Goal: Task Accomplishment & Management: Manage account settings

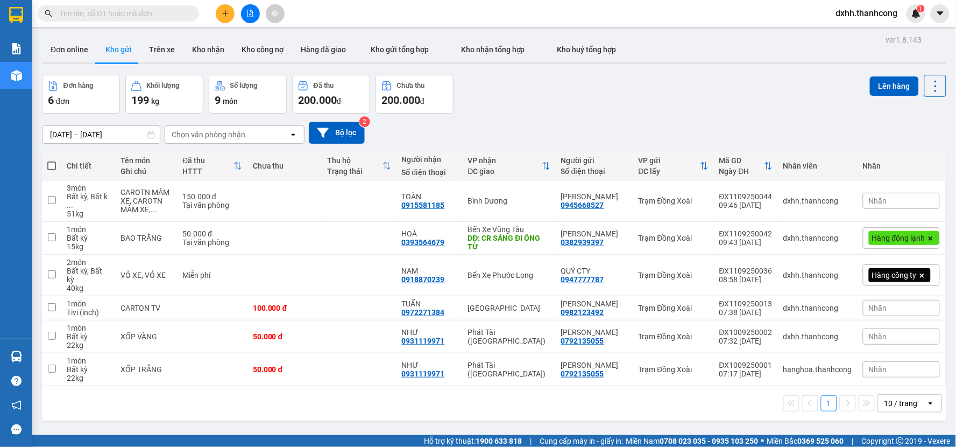
click at [864, 16] on span "dxhh.thanhcong" at bounding box center [867, 12] width 79 height 13
click at [860, 37] on span "Đăng xuất" at bounding box center [872, 33] width 57 height 12
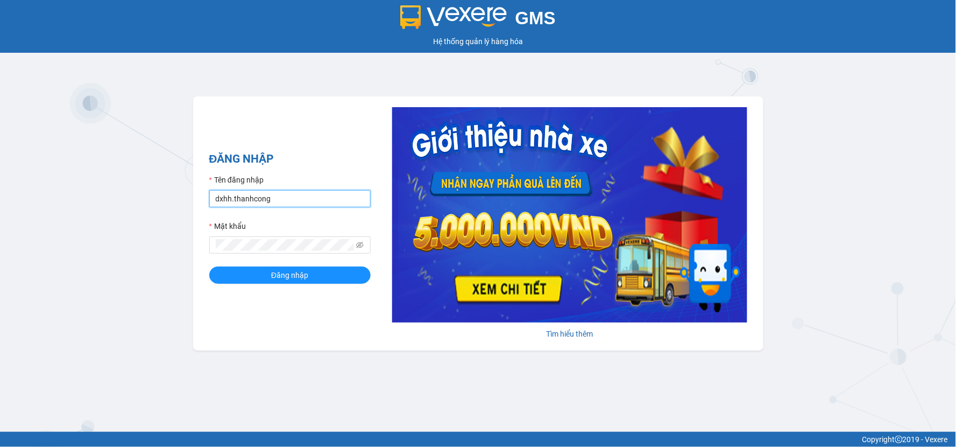
click at [304, 202] on input "dxhh.thanhcong" at bounding box center [289, 198] width 161 height 17
type input "kthh.thanhcong"
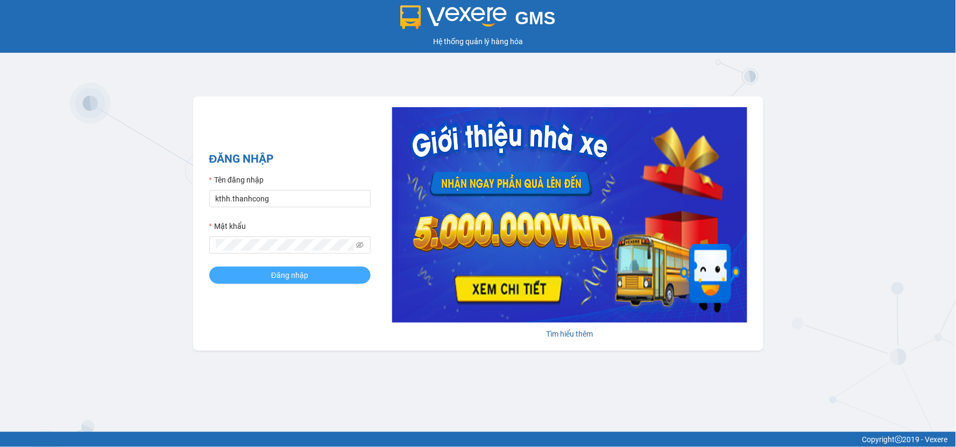
click at [266, 276] on button "Đăng nhập" at bounding box center [289, 274] width 161 height 17
